Goal: Find specific page/section: Find specific page/section

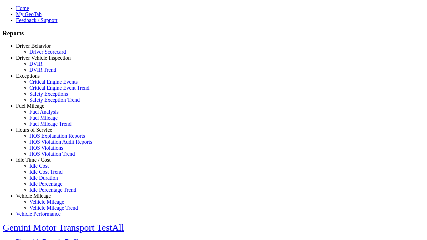
click at [38, 163] on link "Idle Time / Cost" at bounding box center [33, 160] width 35 height 6
click at [43, 169] on link "Idle Cost" at bounding box center [38, 166] width 19 height 6
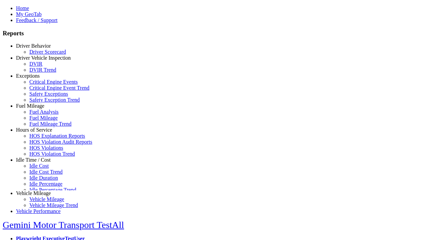
scroll to position [2, 0]
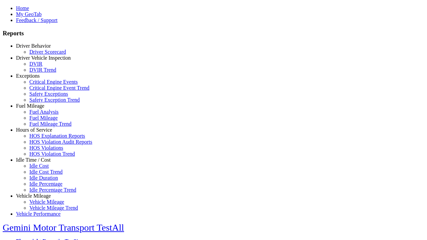
select select
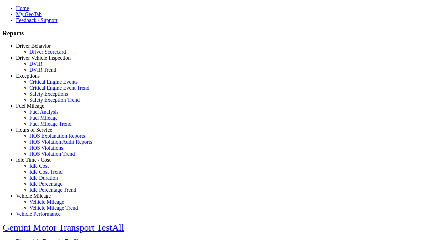
select select
select select "**"
